Goal: Task Accomplishment & Management: Manage account settings

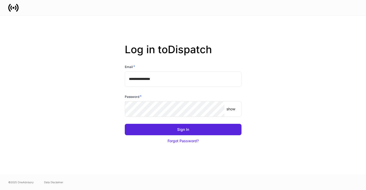
click at [189, 86] on input "**********" at bounding box center [183, 79] width 117 height 16
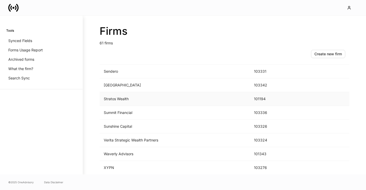
scroll to position [742, 0]
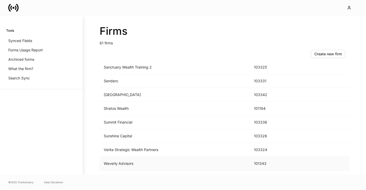
click at [112, 163] on td "Waverly Advisors" at bounding box center [175, 164] width 150 height 14
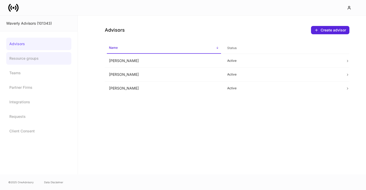
click at [31, 62] on link "Resource groups" at bounding box center [38, 58] width 65 height 12
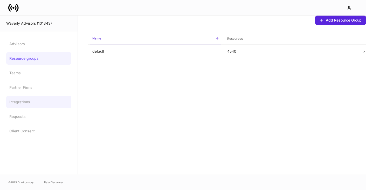
click at [18, 101] on link "Integrations" at bounding box center [38, 102] width 65 height 12
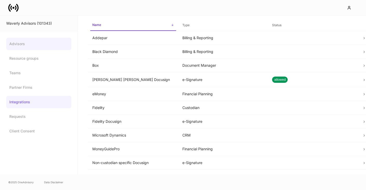
click at [22, 42] on link "Advisors" at bounding box center [38, 44] width 65 height 12
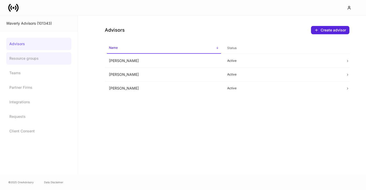
click at [23, 57] on link "Resource groups" at bounding box center [38, 58] width 65 height 12
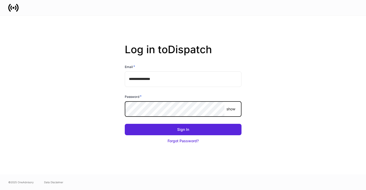
click at [157, 71] on input "**********" at bounding box center [183, 79] width 117 height 16
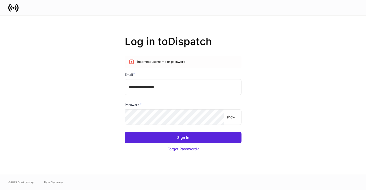
click at [159, 90] on input "**********" at bounding box center [183, 87] width 117 height 16
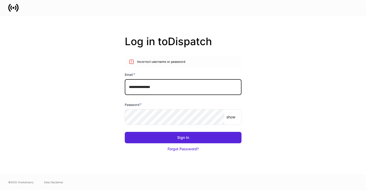
type input "**********"
click at [183, 137] on button "Sign In" at bounding box center [183, 137] width 117 height 11
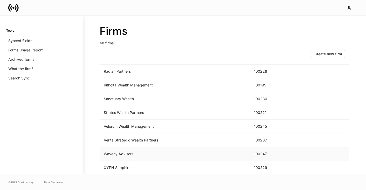
scroll to position [566, 0]
click at [116, 156] on td "Waverly Advisors" at bounding box center [175, 154] width 150 height 14
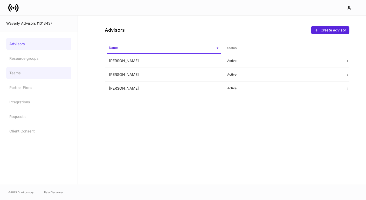
click at [22, 73] on link "Teams" at bounding box center [38, 73] width 65 height 12
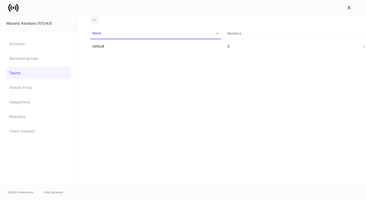
click at [45, 21] on div "Waverly Advisors (101343)" at bounding box center [38, 23] width 65 height 5
copy div "101343"
click at [52, 75] on link "Teams" at bounding box center [38, 73] width 65 height 12
click at [49, 55] on link "Resource groups" at bounding box center [38, 58] width 65 height 12
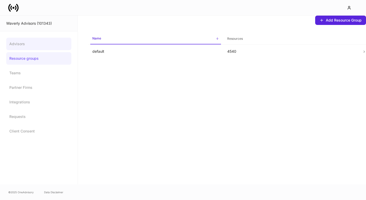
click at [41, 47] on link "Advisors" at bounding box center [38, 44] width 65 height 12
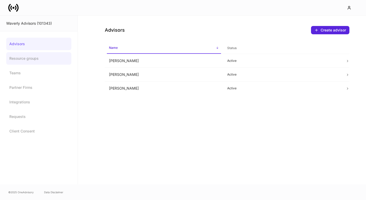
click at [35, 56] on link "Resource groups" at bounding box center [38, 58] width 65 height 12
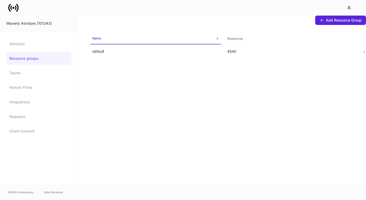
click at [27, 61] on link "Resource groups" at bounding box center [38, 58] width 65 height 12
click at [101, 50] on p "default" at bounding box center [155, 51] width 127 height 5
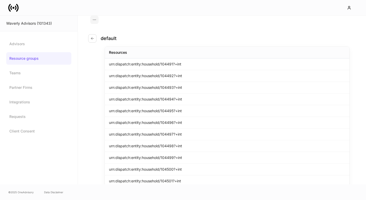
click at [45, 60] on link "Resource groups" at bounding box center [38, 58] width 65 height 12
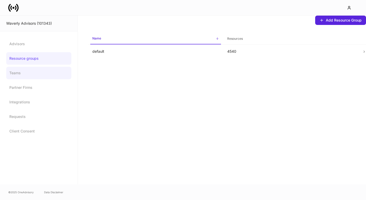
click at [29, 73] on link "Teams" at bounding box center [38, 73] width 65 height 12
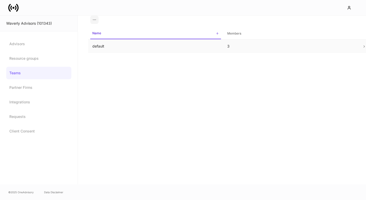
click at [111, 49] on td "default" at bounding box center [155, 46] width 135 height 14
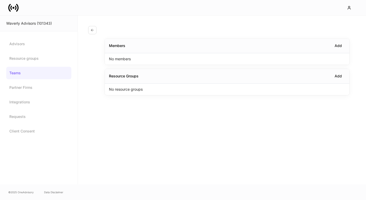
click at [107, 132] on div "Members Add No members Resource Groups Add No resource groups" at bounding box center [222, 100] width 288 height 169
click at [136, 149] on div "default Members Add [PERSON_NAME] [PERSON_NAME] [PERSON_NAME] Resource Groups A…" at bounding box center [222, 100] width 288 height 169
click at [137, 153] on div "default Members Add [PERSON_NAME] [PERSON_NAME] [PERSON_NAME] Resource Groups A…" at bounding box center [222, 100] width 288 height 169
click at [187, 151] on div "default Members Add [PERSON_NAME] [PERSON_NAME] [PERSON_NAME] Resource Groups A…" at bounding box center [222, 100] width 288 height 169
click at [27, 23] on div "Waverly Advisors (101343)" at bounding box center [38, 23] width 65 height 5
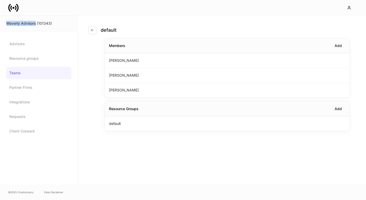
drag, startPoint x: 27, startPoint y: 23, endPoint x: 13, endPoint y: 25, distance: 14.6
click at [13, 25] on div "Waverly Advisors (101343)" at bounding box center [38, 23] width 65 height 5
drag, startPoint x: 13, startPoint y: 25, endPoint x: 21, endPoint y: 23, distance: 8.7
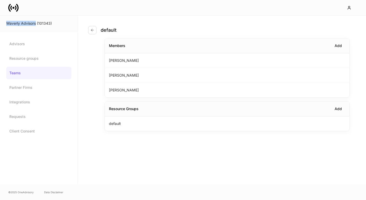
click at [21, 23] on div "Waverly Advisors (101343)" at bounding box center [38, 23] width 65 height 5
copy div "Waverly Advisors"
click at [130, 132] on div "default Members Add [PERSON_NAME] [PERSON_NAME] [PERSON_NAME] Resource Groups A…" at bounding box center [222, 100] width 288 height 169
click at [14, 9] on icon at bounding box center [13, 8] width 10 height 10
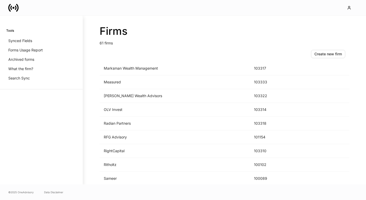
scroll to position [606, 0]
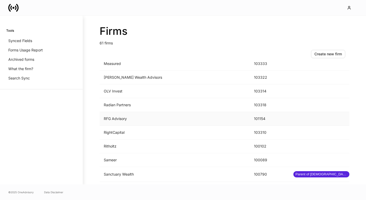
click at [196, 124] on td "RFG Advisory" at bounding box center [175, 119] width 150 height 14
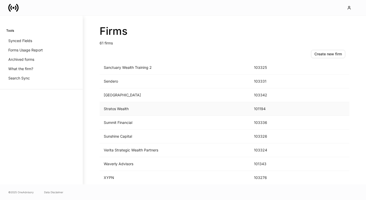
scroll to position [742, 0]
click at [87, 181] on div "Firms 61 firms Create new firm Name sorted ascending ID Type AE Wealth 103341 A…" at bounding box center [224, 100] width 283 height 169
click at [119, 168] on td "Waverly Advisors" at bounding box center [175, 164] width 150 height 14
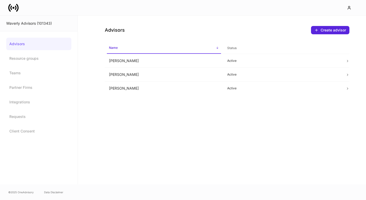
click at [28, 22] on div "Waverly Advisors (101343)" at bounding box center [38, 23] width 65 height 5
drag, startPoint x: 28, startPoint y: 22, endPoint x: 13, endPoint y: 24, distance: 14.5
click at [13, 24] on div "Waverly Advisors (101343)" at bounding box center [38, 23] width 65 height 5
copy div "Waverly Advisors"
click at [16, 12] on icon at bounding box center [13, 8] width 10 height 10
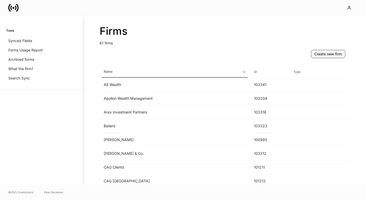
click at [323, 52] on div "Create new firm" at bounding box center [327, 53] width 27 height 5
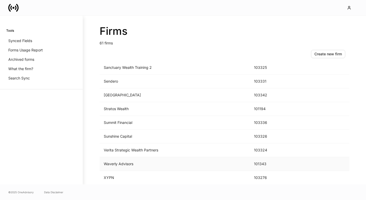
scroll to position [742, 0]
drag, startPoint x: 135, startPoint y: 164, endPoint x: 102, endPoint y: 164, distance: 33.2
click at [102, 164] on td "Waverly Advisors" at bounding box center [175, 164] width 150 height 14
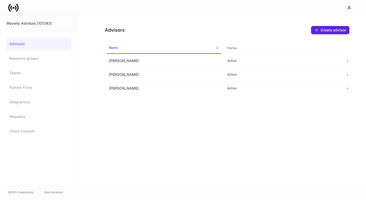
click at [11, 25] on div "Waverly Advisors (101343)" at bounding box center [38, 23] width 65 height 5
click at [9, 24] on div "Waverly Advisors (101343)" at bounding box center [38, 23] width 65 height 5
drag, startPoint x: 9, startPoint y: 24, endPoint x: 30, endPoint y: 24, distance: 21.3
click at [30, 24] on div "Waverly Advisors (101343)" at bounding box center [38, 23] width 65 height 5
copy div "Waverly Advisors"
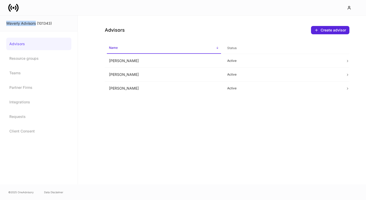
click at [15, 8] on icon at bounding box center [13, 8] width 10 height 10
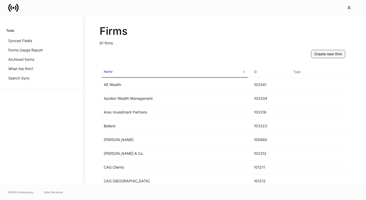
click at [336, 54] on div "Create new firm" at bounding box center [327, 53] width 27 height 5
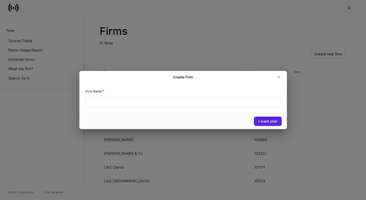
click at [157, 106] on input "text" at bounding box center [183, 101] width 195 height 11
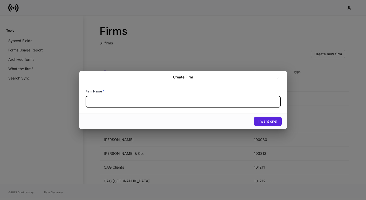
paste input "**********"
type input "**********"
click at [266, 121] on div "I want one!" at bounding box center [267, 120] width 19 height 5
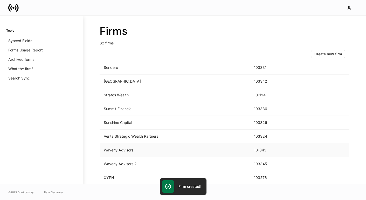
scroll to position [756, 0]
click at [134, 159] on td "Waverly Advisors 2" at bounding box center [175, 164] width 150 height 14
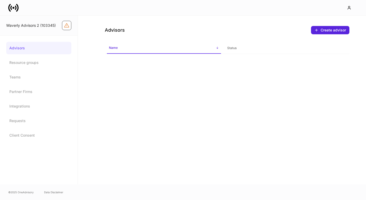
click at [68, 27] on icon "Firm configuration warnings" at bounding box center [66, 25] width 4 height 4
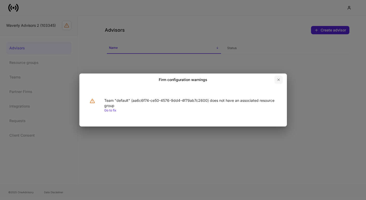
click at [278, 80] on icon "button" at bounding box center [278, 80] width 4 height 4
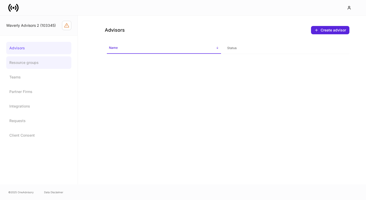
click at [31, 64] on link "Resource groups" at bounding box center [38, 62] width 65 height 12
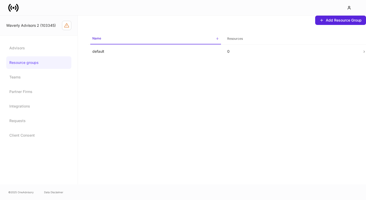
click at [47, 25] on div "Waverly Advisors 2 (103345)" at bounding box center [34, 25] width 56 height 5
copy div "103345"
click at [39, 63] on link "Resource groups" at bounding box center [38, 62] width 65 height 12
click at [108, 57] on td "default" at bounding box center [155, 52] width 135 height 14
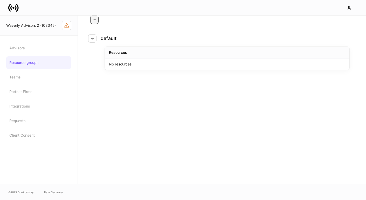
click at [96, 20] on icon "button" at bounding box center [94, 20] width 4 height 4
click at [109, 96] on div at bounding box center [183, 100] width 366 height 200
click at [39, 64] on link "Resource groups" at bounding box center [38, 62] width 65 height 12
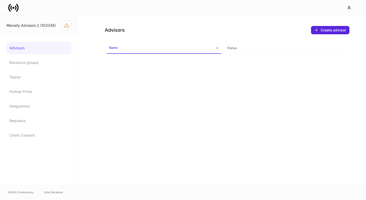
click at [28, 59] on link "Resource groups" at bounding box center [38, 62] width 65 height 12
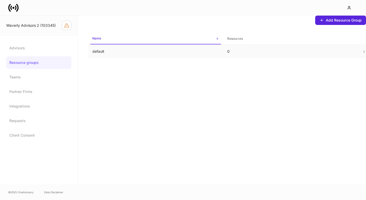
click at [104, 49] on p "default" at bounding box center [155, 51] width 127 height 5
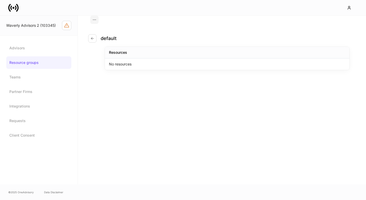
click at [120, 67] on div "No resources" at bounding box center [227, 63] width 244 height 11
click at [113, 83] on div "default Resources No resources" at bounding box center [222, 100] width 288 height 169
click at [49, 59] on link "Resource groups" at bounding box center [38, 62] width 65 height 12
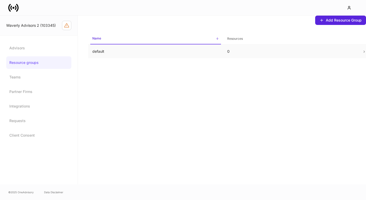
click at [99, 54] on p "default" at bounding box center [155, 51] width 127 height 5
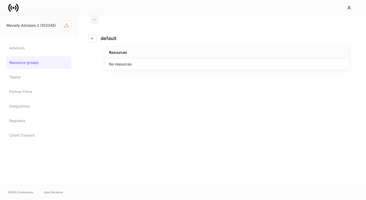
click at [18, 7] on icon at bounding box center [17, 8] width 3 height 8
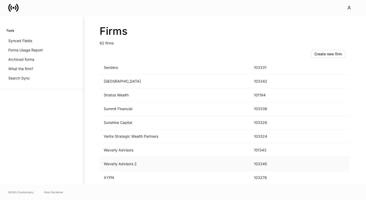
scroll to position [756, 0]
click at [118, 152] on td "Waverly Advisors" at bounding box center [175, 150] width 150 height 14
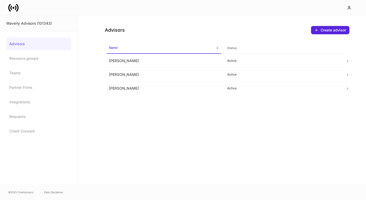
click at [45, 23] on div "Waverly Advisors (101343)" at bounding box center [38, 23] width 65 height 5
copy div "101343"
click at [34, 58] on link "Resource groups" at bounding box center [38, 58] width 65 height 12
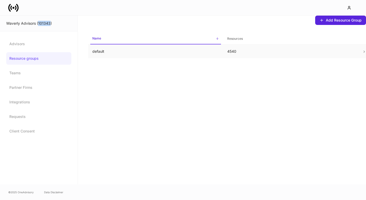
click at [118, 56] on td "default" at bounding box center [155, 52] width 135 height 14
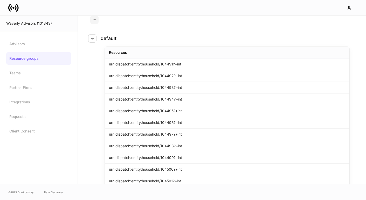
click at [18, 7] on icon at bounding box center [17, 8] width 3 height 8
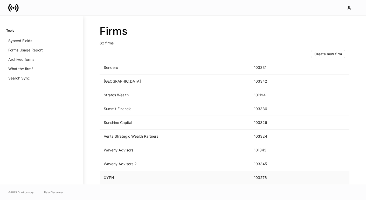
scroll to position [756, 0]
click at [115, 162] on td "Waverly Advisors 2" at bounding box center [175, 164] width 150 height 14
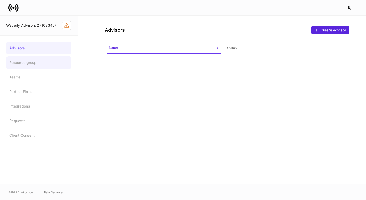
click at [46, 61] on link "Resource groups" at bounding box center [38, 62] width 65 height 12
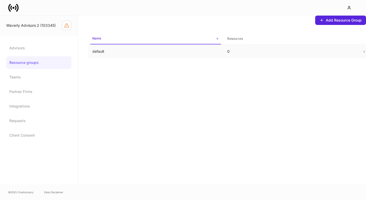
click at [185, 49] on p "default" at bounding box center [155, 51] width 127 height 5
click at [134, 90] on div "Add Resource Group Name sorted ascending Resources default 0" at bounding box center [222, 100] width 288 height 169
click at [11, 8] on icon at bounding box center [11, 7] width 2 height 4
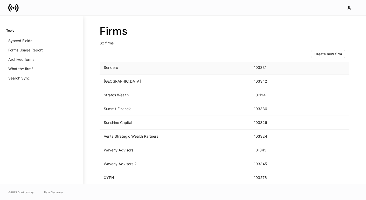
scroll to position [756, 0]
click at [129, 148] on td "Waverly Advisors" at bounding box center [175, 150] width 150 height 14
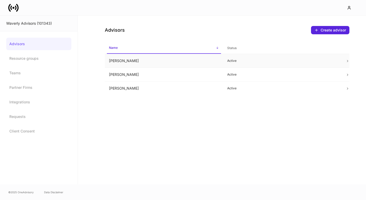
click at [136, 67] on td "[PERSON_NAME]" at bounding box center [164, 61] width 118 height 14
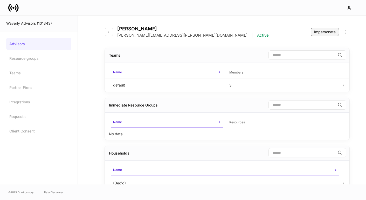
click at [317, 34] on div "Impersonate" at bounding box center [325, 31] width 22 height 5
click at [54, 59] on link "Resource groups" at bounding box center [38, 58] width 65 height 12
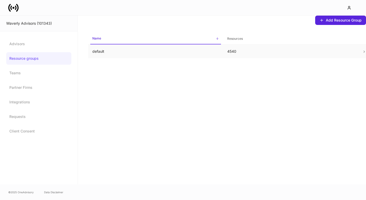
click at [121, 51] on p "default" at bounding box center [155, 51] width 127 height 5
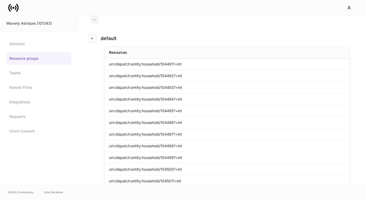
click at [13, 15] on div at bounding box center [183, 7] width 366 height 15
click at [14, 6] on icon at bounding box center [13, 8] width 10 height 10
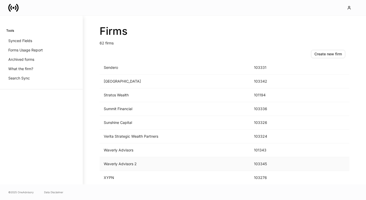
scroll to position [756, 0]
click at [116, 160] on td "Waverly Advisors 2" at bounding box center [175, 164] width 150 height 14
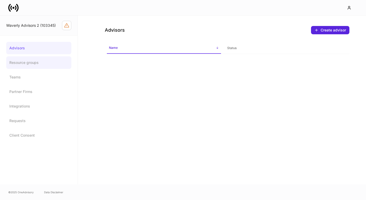
click at [54, 59] on link "Resource groups" at bounding box center [38, 62] width 65 height 12
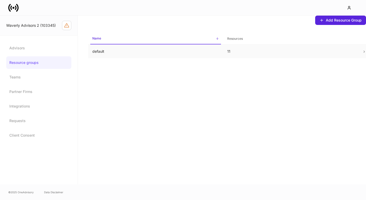
click at [106, 52] on p "default" at bounding box center [155, 51] width 127 height 5
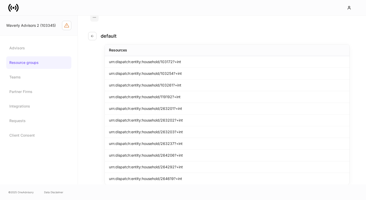
scroll to position [2, 0]
